Goal: Task Accomplishment & Management: Complete application form

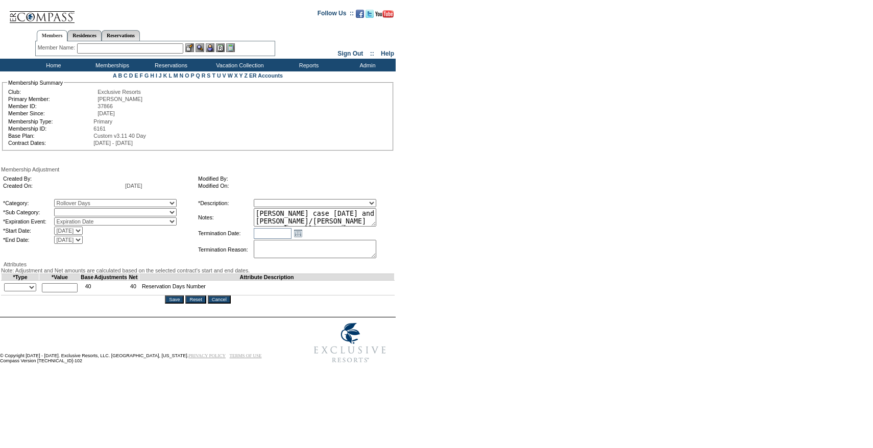
click at [89, 214] on select "Rollover Days" at bounding box center [115, 212] width 122 height 8
select select "782"
click at [75, 210] on select "Rollover Days" at bounding box center [115, 212] width 122 height 8
click at [296, 204] on select "Membership/Transfer Fee Adjustment Membership Fee Adjustment Add-On Fee Adjustm…" at bounding box center [315, 203] width 122 height 8
select select "275"
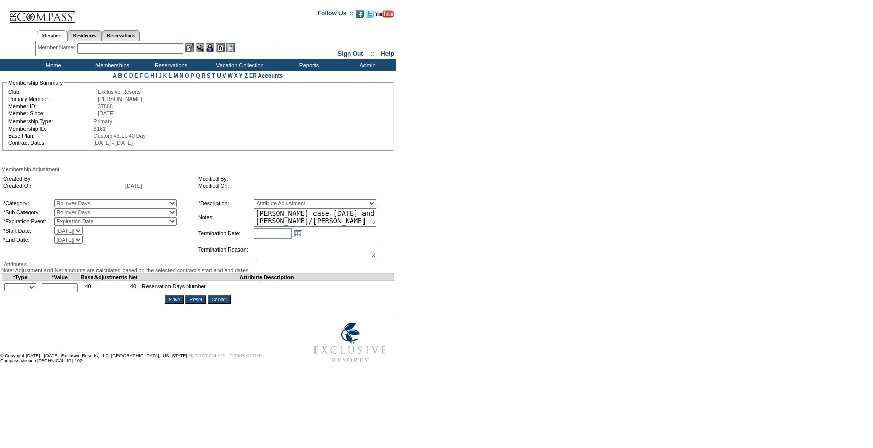
click at [272, 201] on select "Membership/Transfer Fee Adjustment Membership Fee Adjustment Add-On Fee Adjustm…" at bounding box center [315, 203] width 122 height 8
click at [479, 230] on form "Follow Us ::" at bounding box center [434, 186] width 869 height 366
click at [34, 291] on select "+ - Override" at bounding box center [20, 287] width 32 height 8
select select "1"
click at [7, 291] on select "+ - Override" at bounding box center [20, 287] width 32 height 8
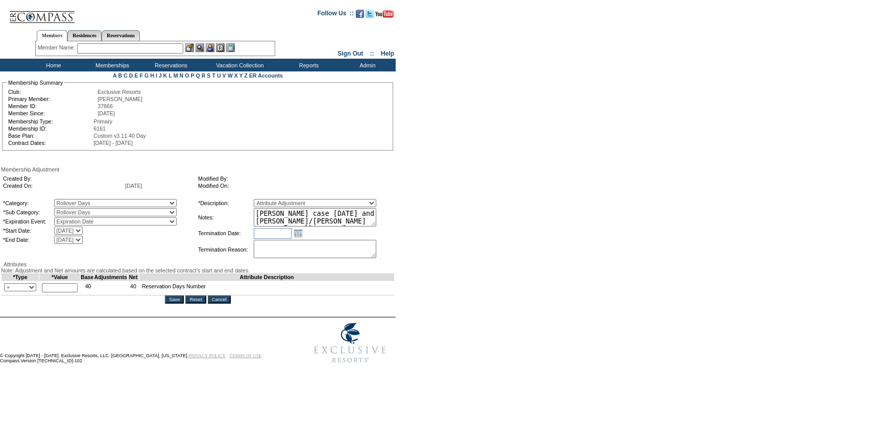
click at [77, 292] on input "text" at bounding box center [60, 287] width 36 height 9
type input "20"
click at [369, 229] on table "*Description: Membership/Transfer Fee Adjustment Membership Fee Adjustment Add-…" at bounding box center [295, 229] width 196 height 62
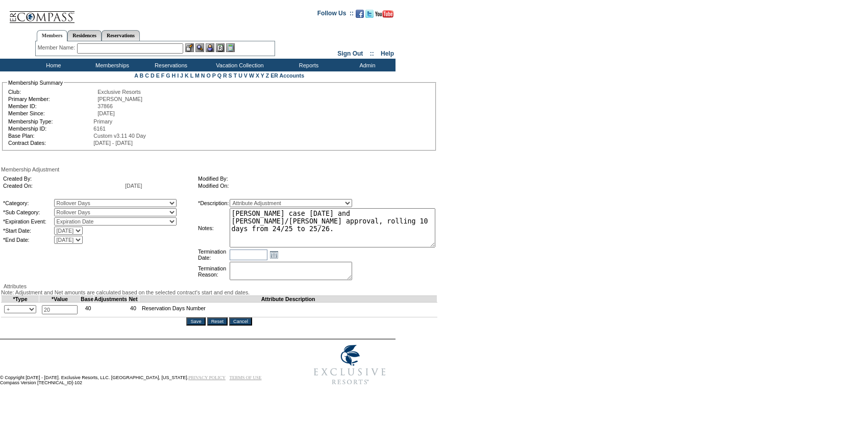
drag, startPoint x: 392, startPoint y: 225, endPoint x: 476, endPoint y: 245, distance: 86.1
click at [476, 245] on form "Follow Us ::" at bounding box center [430, 197] width 861 height 388
click at [371, 221] on textarea "[PERSON_NAME] case [DATE] and [PERSON_NAME]/[PERSON_NAME] approval, rolling 10 …" at bounding box center [333, 227] width 206 height 39
type textarea "Per [PERSON_NAME] case [DATE] and [PERSON_NAME]/[PERSON_NAME] approval, rolling…"
click at [543, 303] on form "Follow Us ::" at bounding box center [430, 197] width 861 height 388
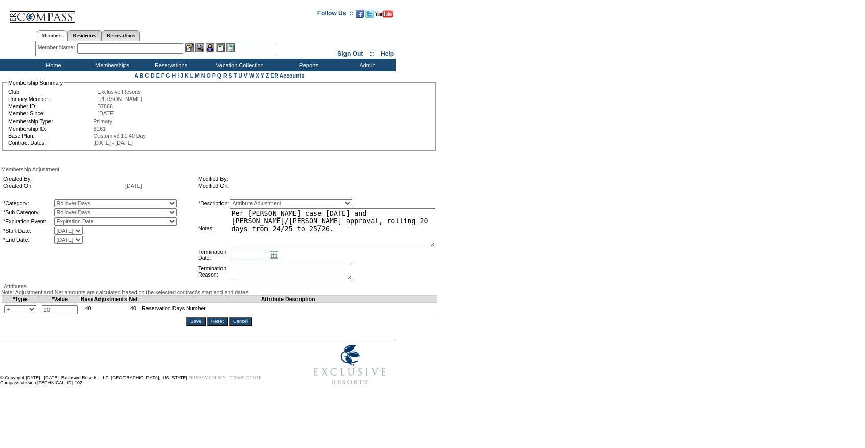
click at [200, 326] on input "Save" at bounding box center [195, 321] width 19 height 8
